Goal: Information Seeking & Learning: Find specific fact

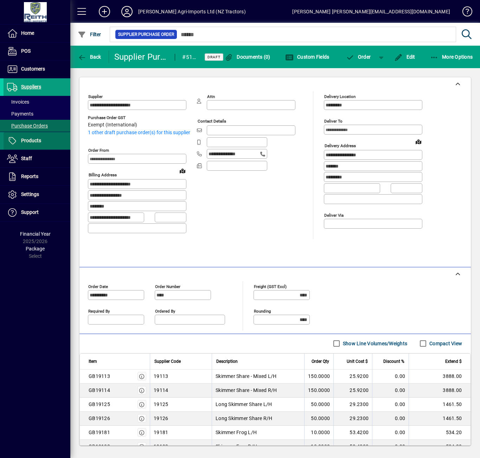
click at [32, 141] on span "Products" at bounding box center [31, 141] width 20 height 6
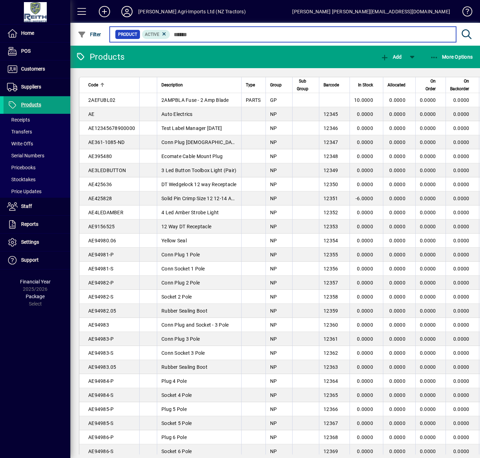
click at [177, 35] on input "text" at bounding box center [310, 35] width 280 height 10
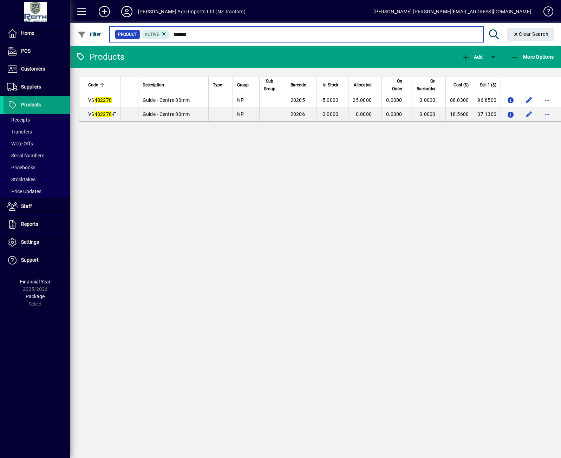
type input "******"
